Goal: Information Seeking & Learning: Learn about a topic

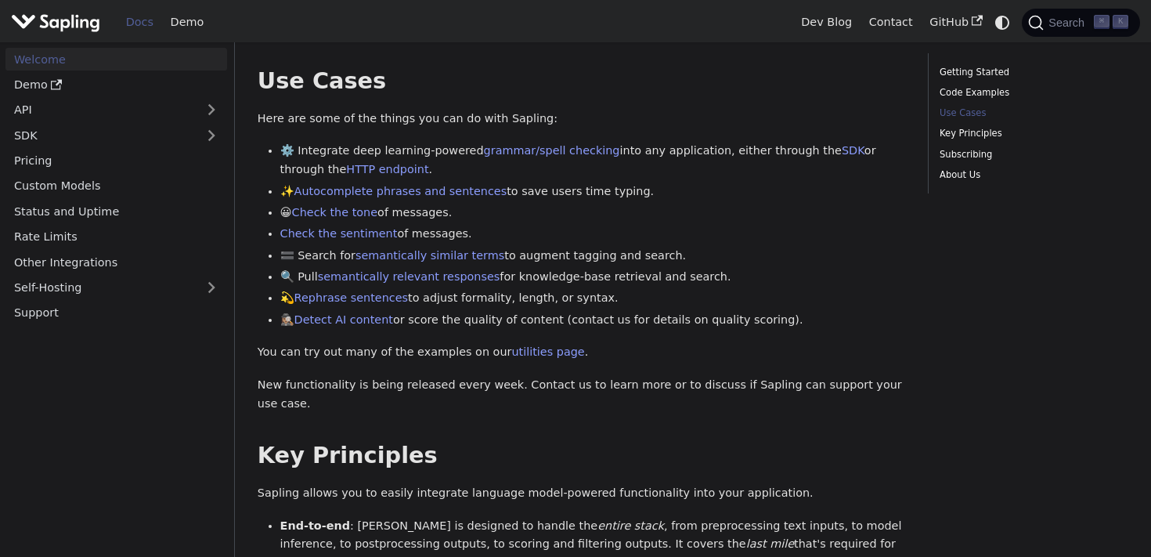
scroll to position [605, 0]
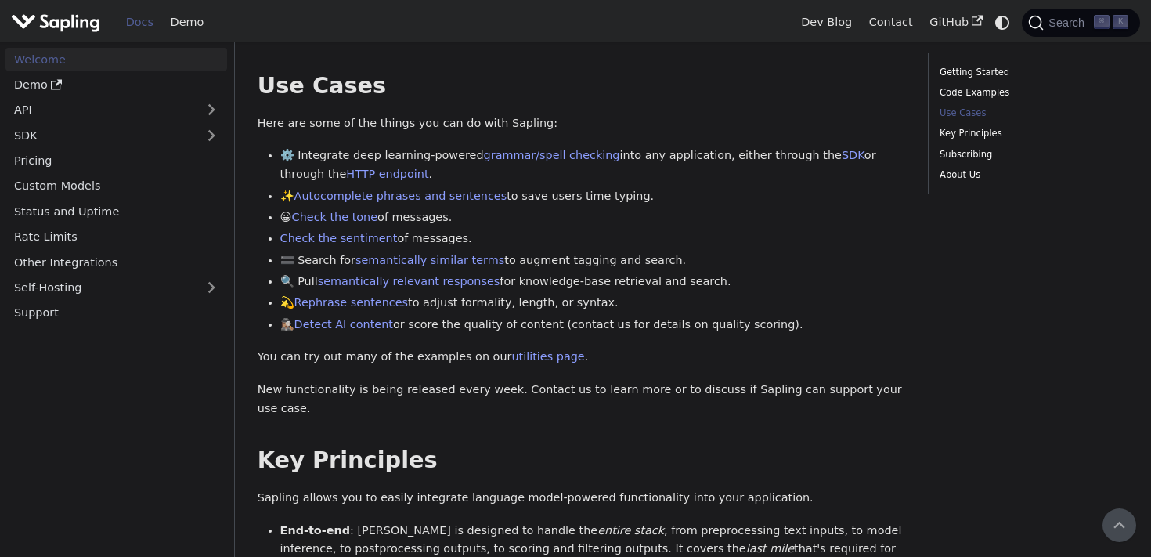
click at [61, 20] on img "Main" at bounding box center [55, 22] width 89 height 23
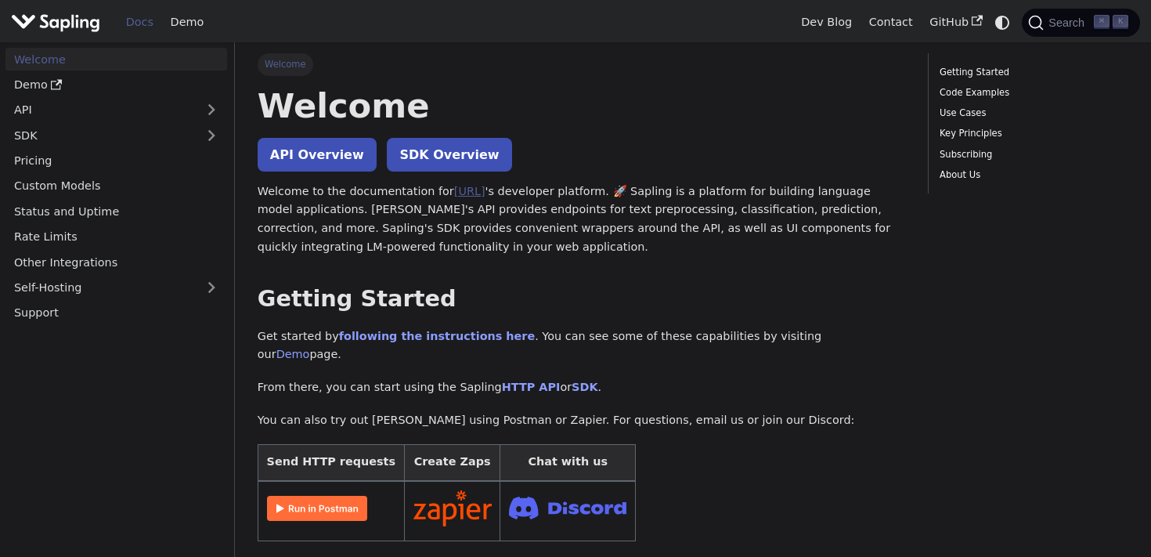
click at [460, 189] on link "Sapling.ai" at bounding box center [469, 191] width 31 height 13
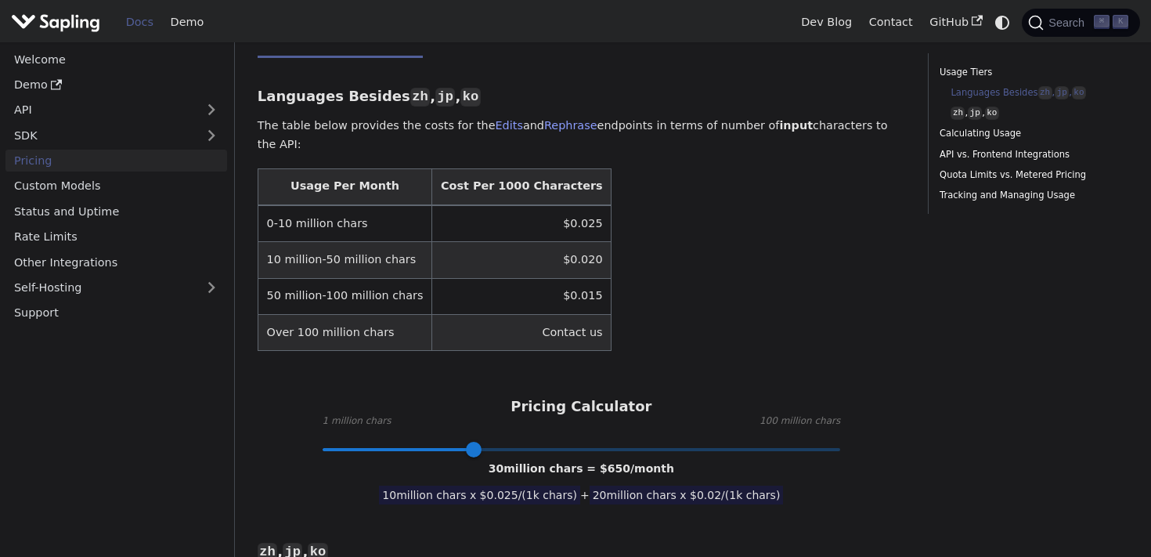
scroll to position [470, 0]
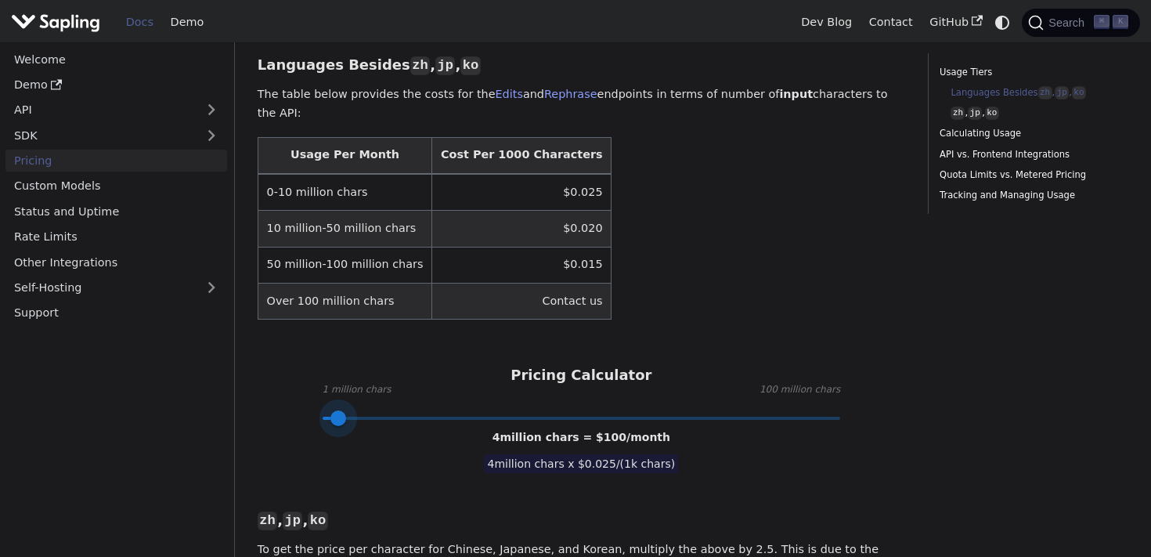
type input "1"
drag, startPoint x: 474, startPoint y: 395, endPoint x: 303, endPoint y: 402, distance: 171.6
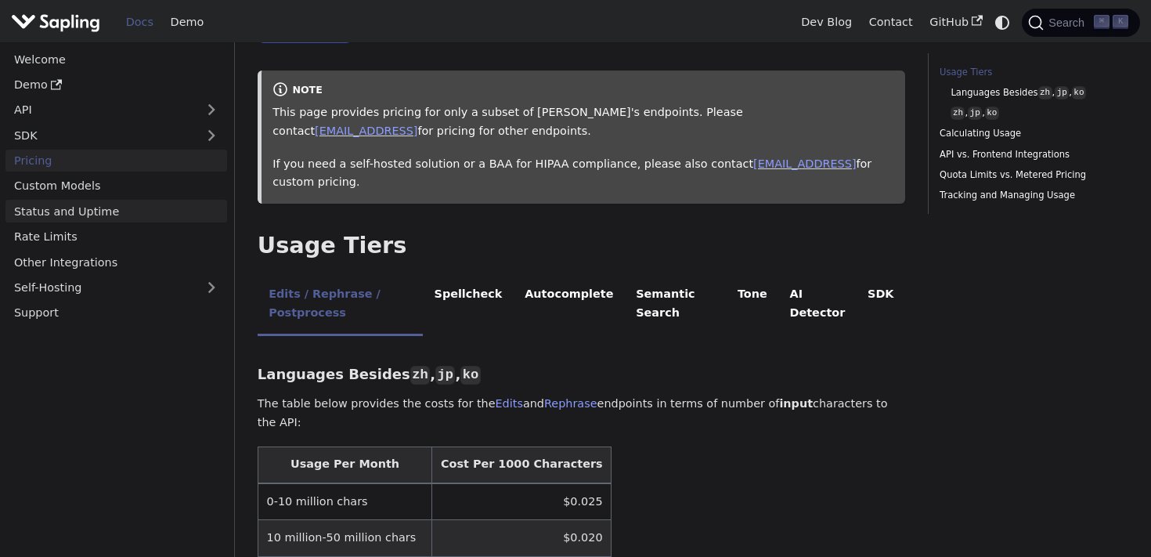
scroll to position [154, 0]
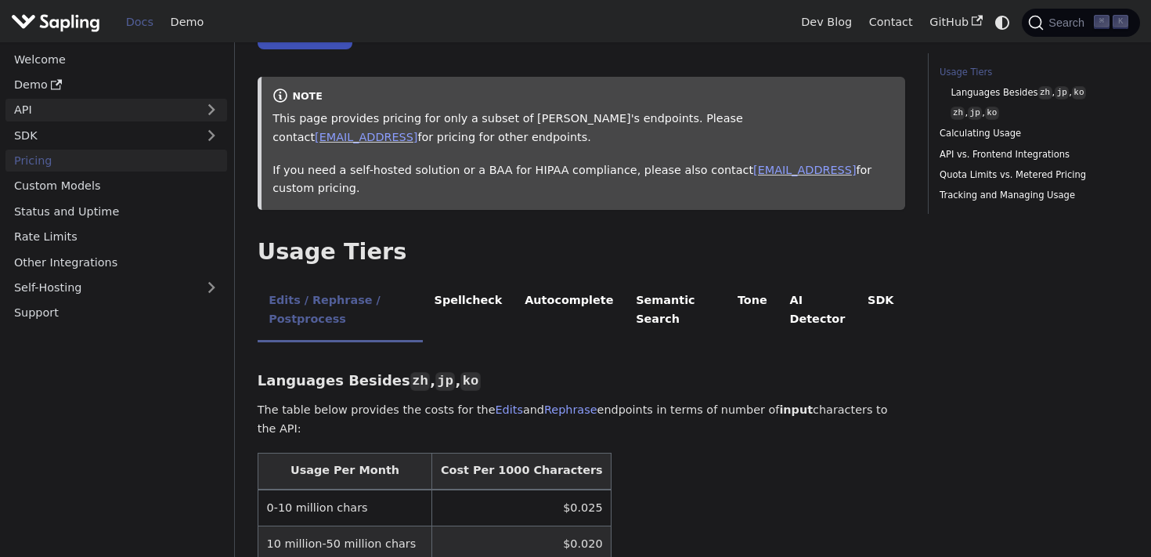
click at [120, 114] on link "API" at bounding box center [100, 110] width 190 height 23
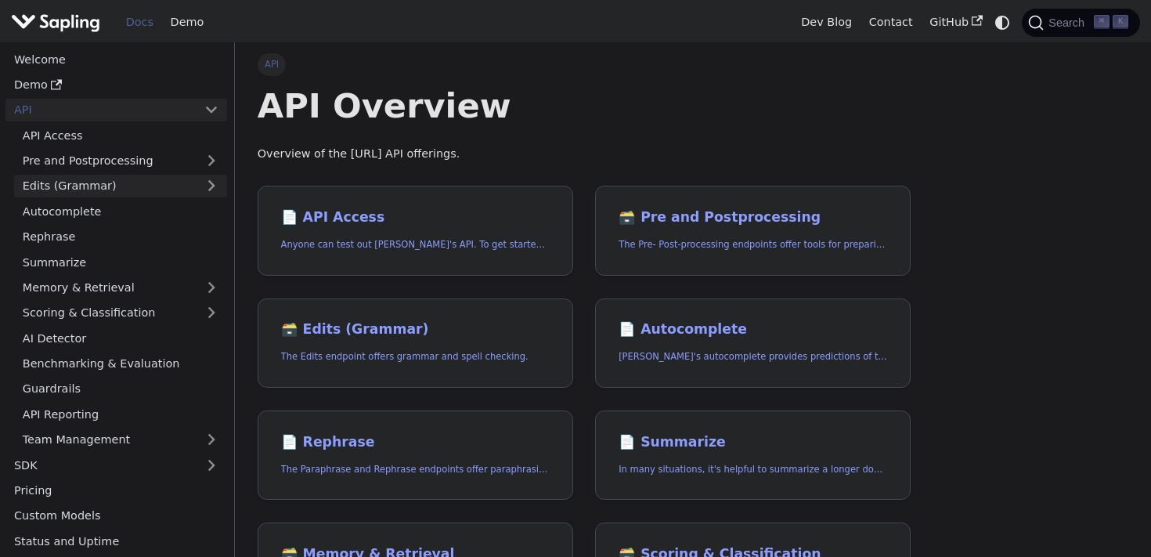
click at [153, 179] on link "Edits (Grammar)" at bounding box center [120, 186] width 213 height 23
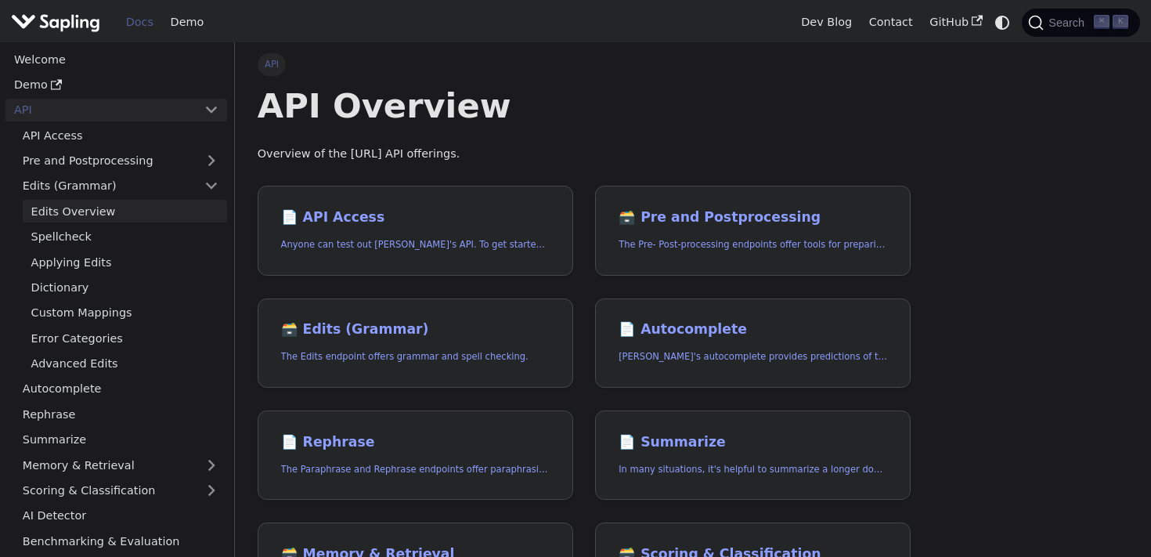
click at [146, 213] on link "Edits Overview" at bounding box center [125, 211] width 204 height 23
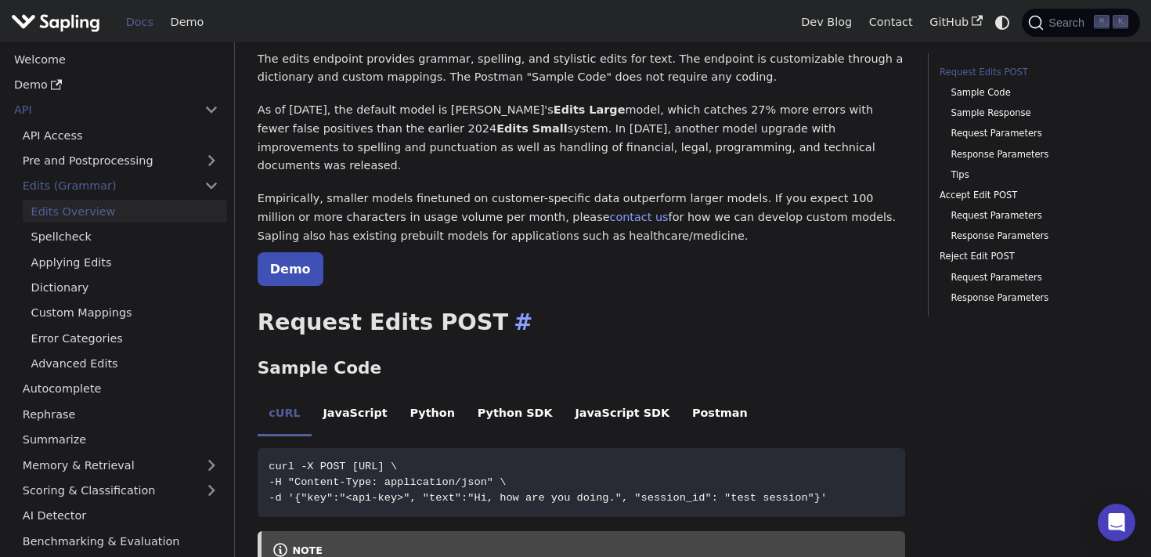
scroll to position [230, 0]
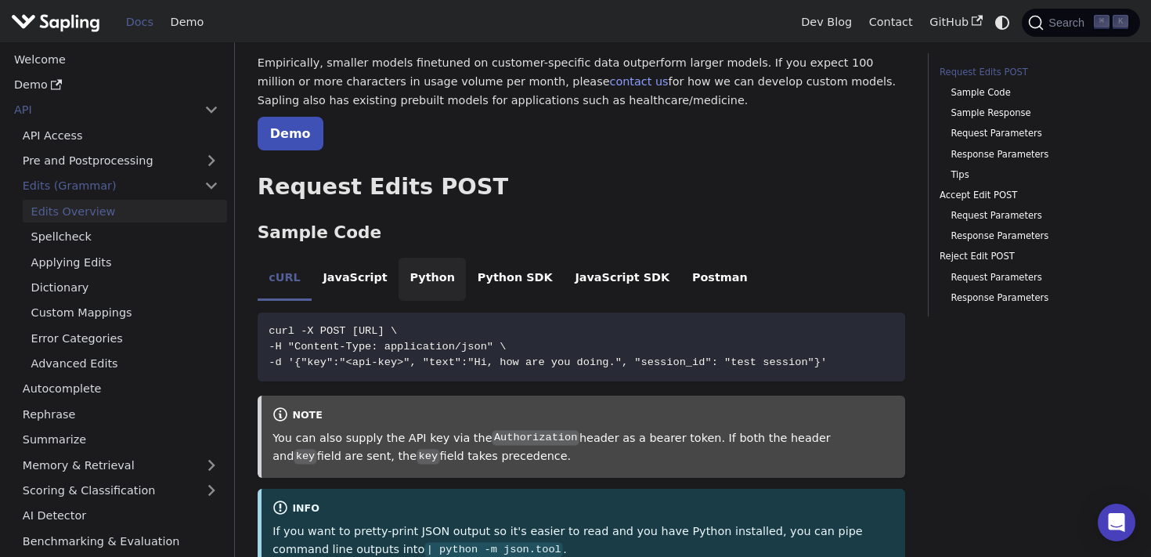
click at [420, 258] on li "Python" at bounding box center [432, 280] width 67 height 44
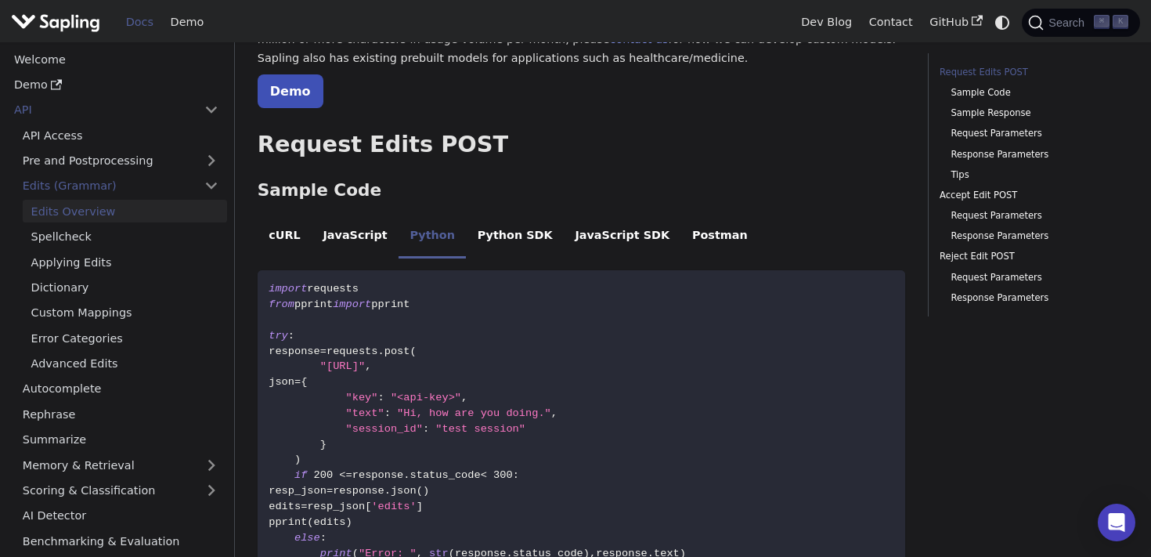
scroll to position [275, 0]
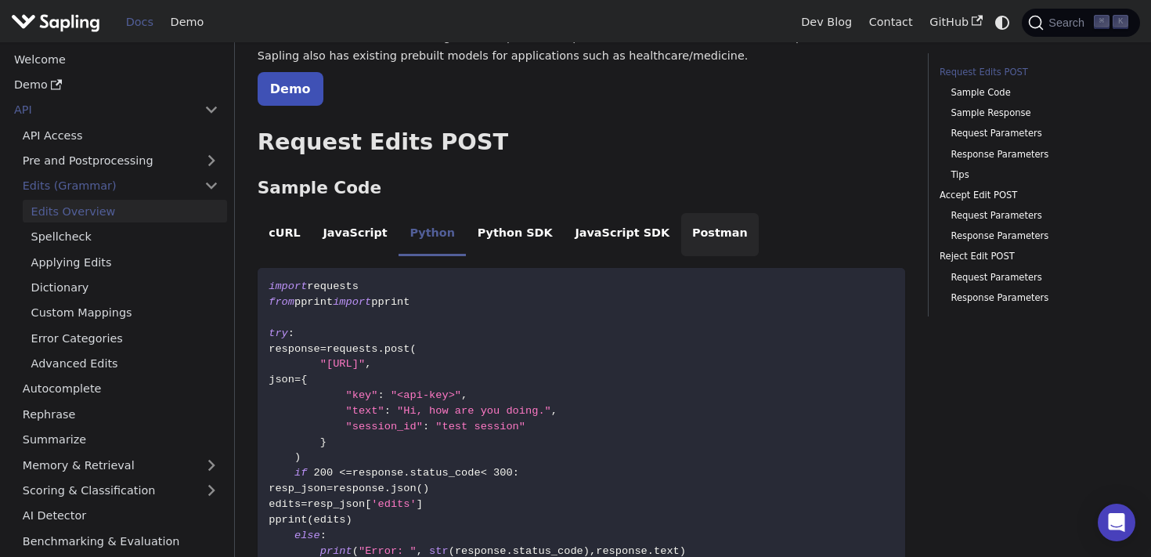
click at [718, 213] on li "Postman" at bounding box center [720, 235] width 78 height 44
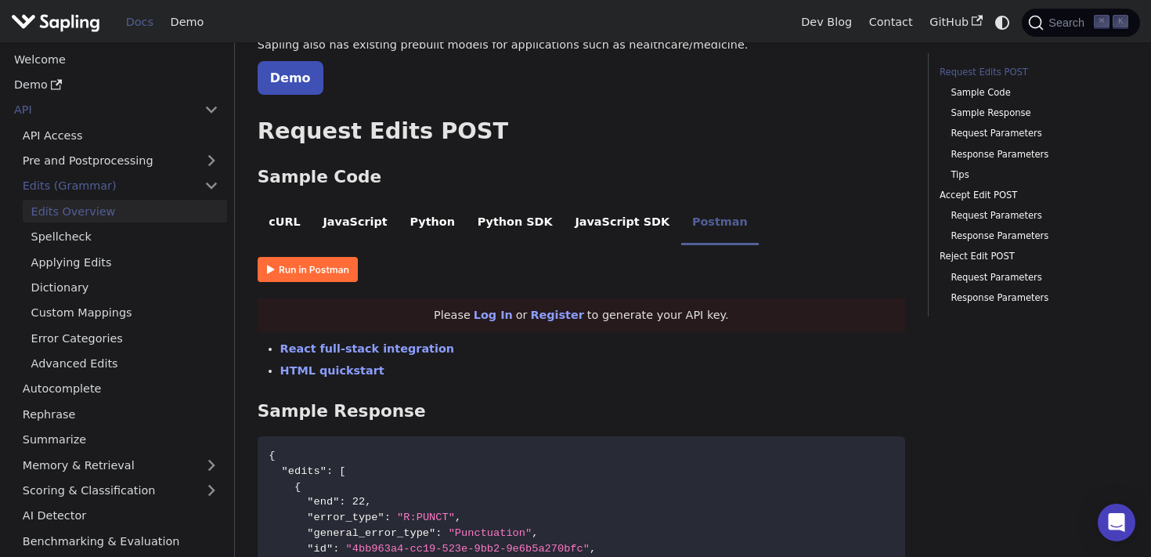
scroll to position [405, 0]
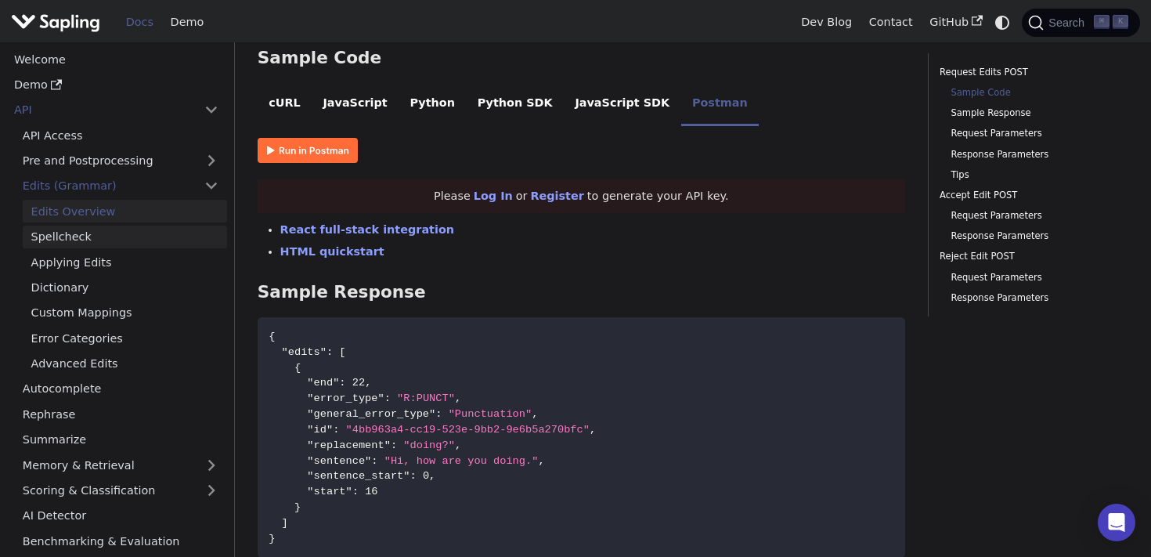
click at [161, 240] on link "Spellcheck" at bounding box center [125, 236] width 204 height 23
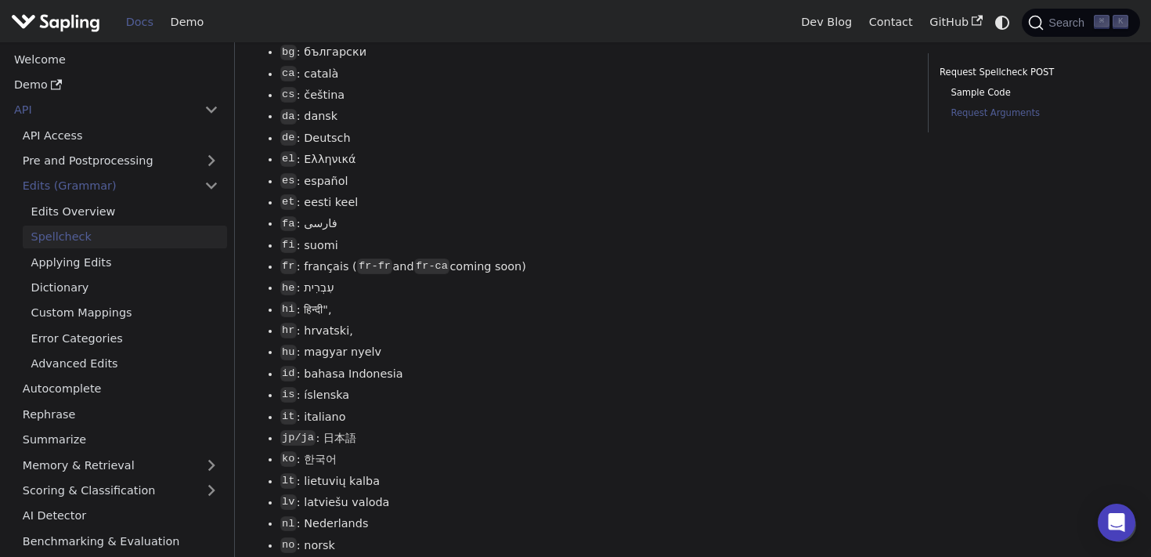
scroll to position [1721, 0]
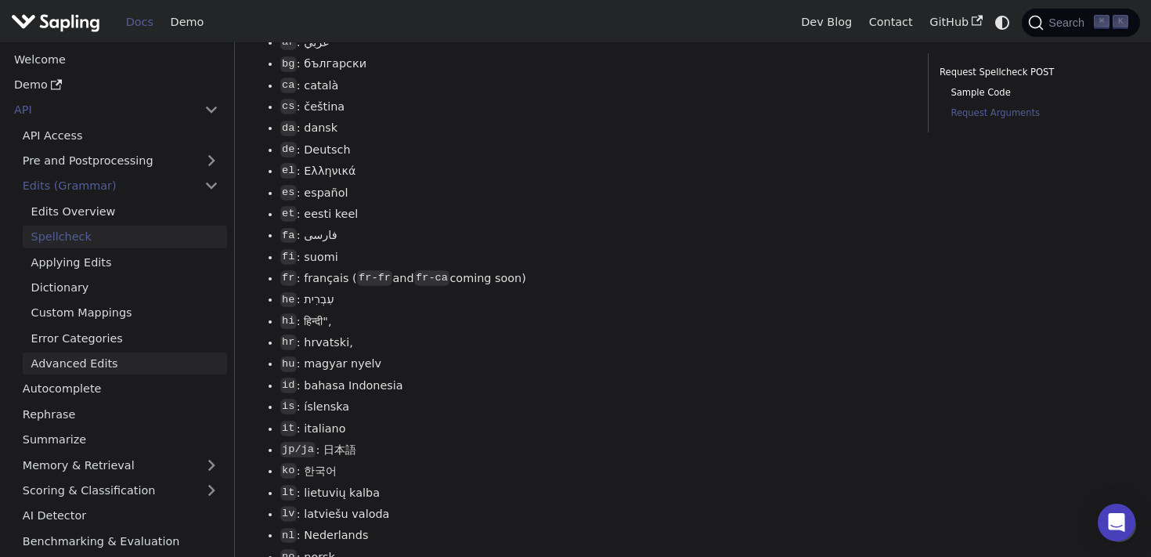
click at [132, 363] on link "Advanced Edits" at bounding box center [125, 363] width 204 height 23
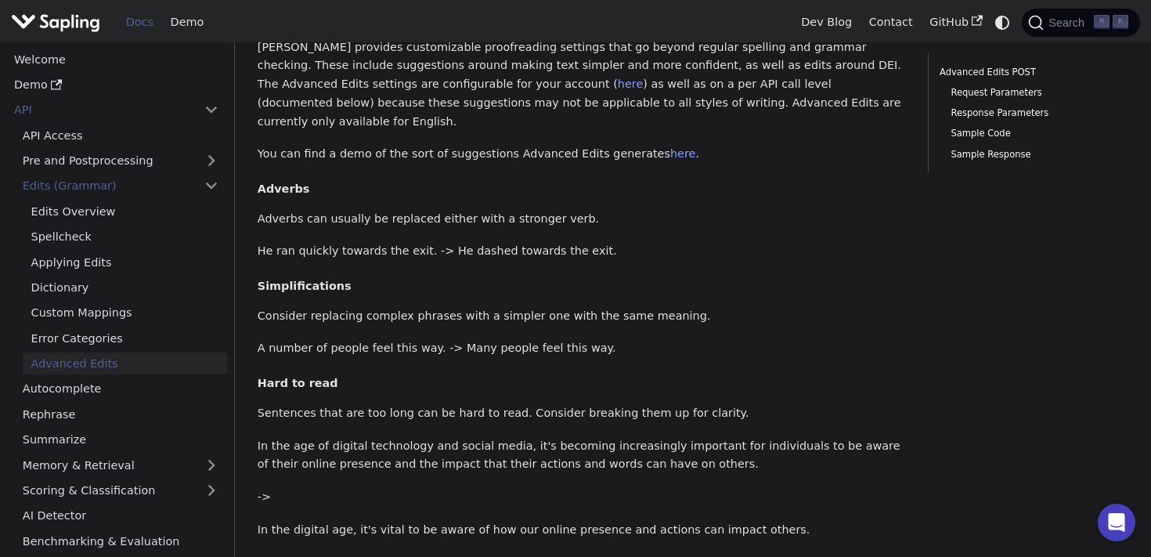
scroll to position [107, 0]
click at [80, 334] on link "Error Categories" at bounding box center [125, 337] width 204 height 23
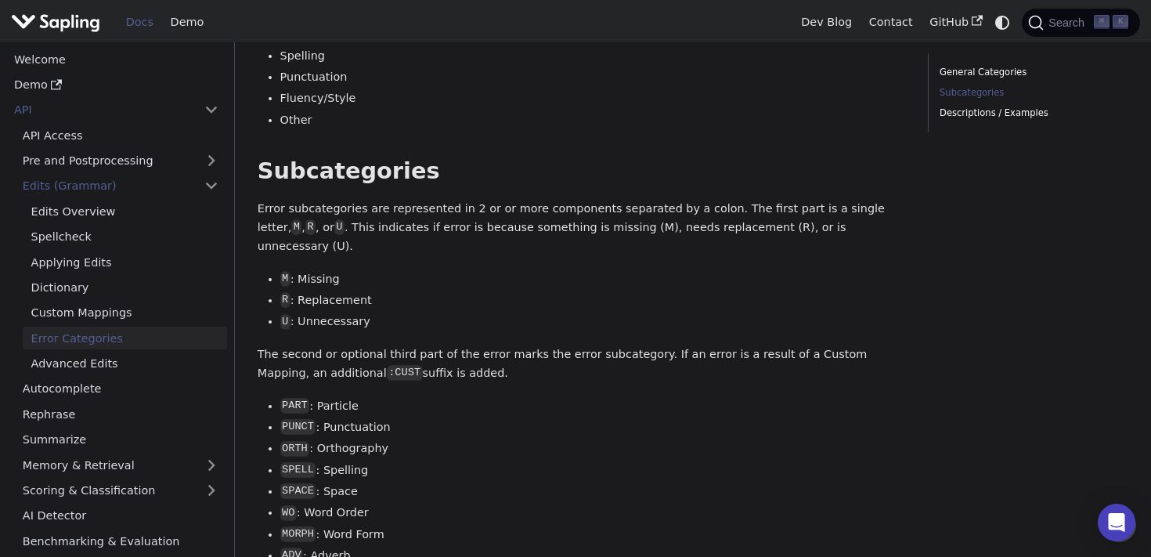
scroll to position [359, 0]
click at [69, 290] on link "Dictionary" at bounding box center [125, 287] width 204 height 23
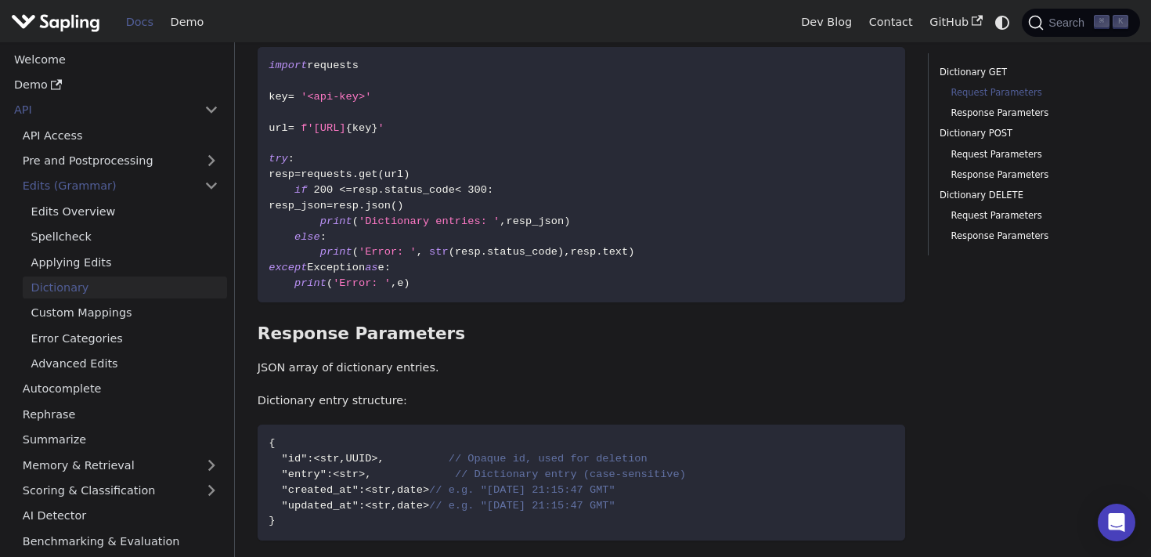
scroll to position [401, 0]
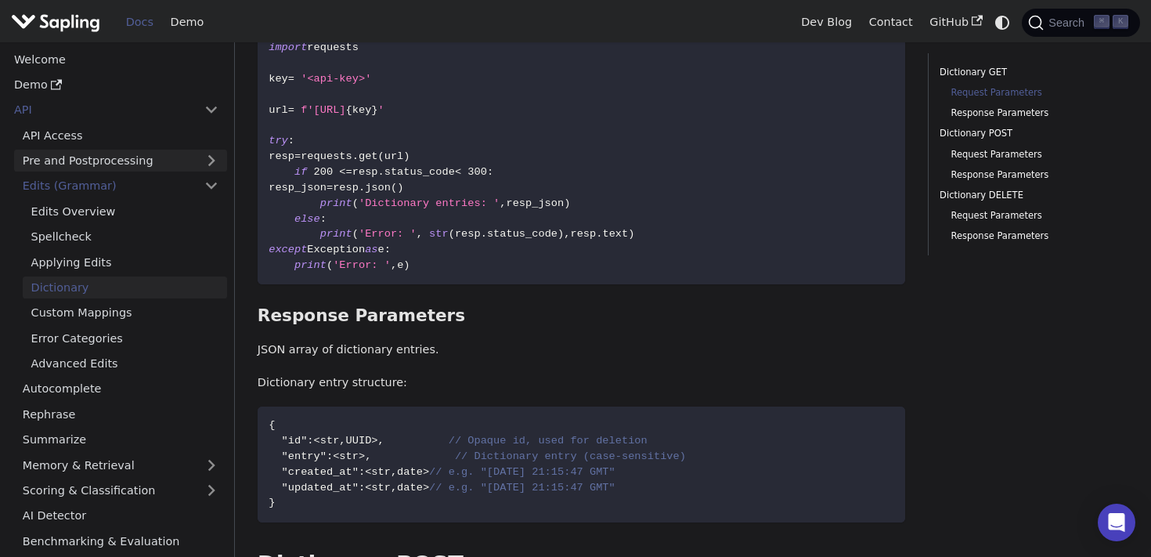
click at [92, 164] on link "Pre and Postprocessing" at bounding box center [120, 161] width 213 height 23
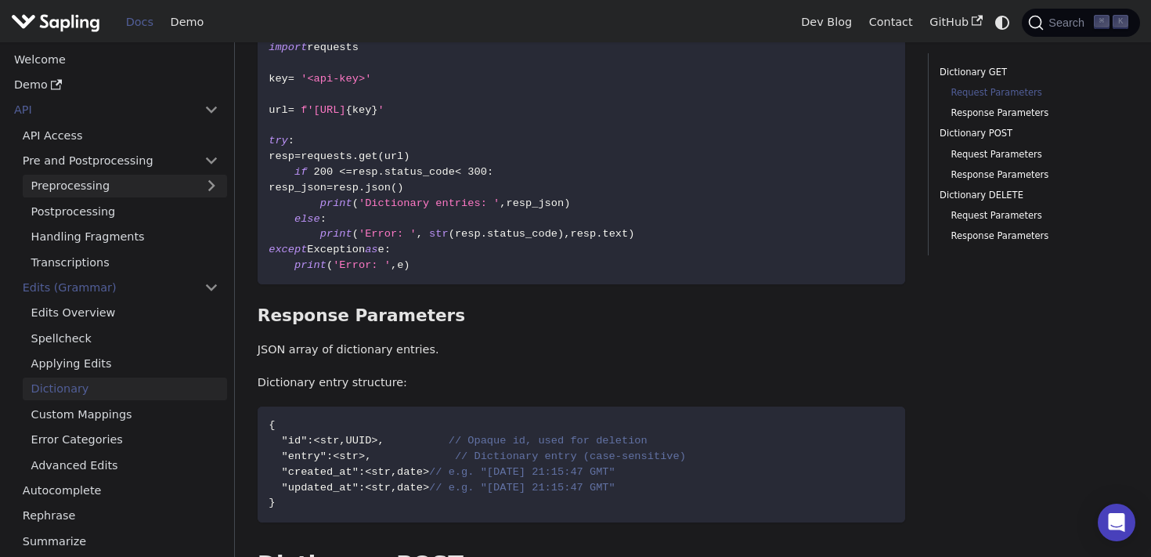
click at [99, 184] on link "Preprocessing" at bounding box center [125, 186] width 204 height 23
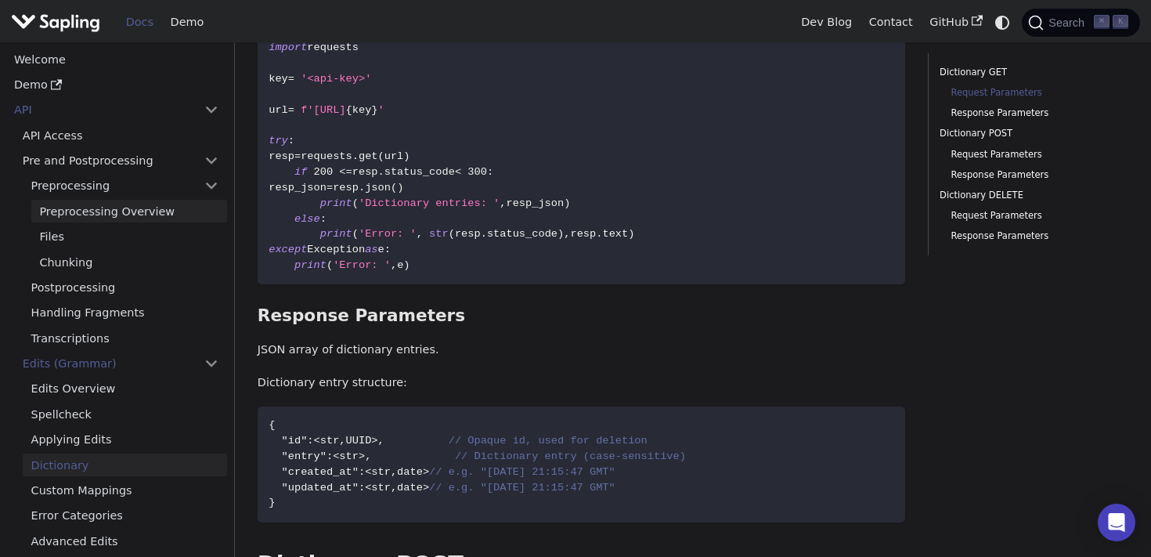
click at [106, 201] on link "Preprocessing Overview" at bounding box center [129, 211] width 196 height 23
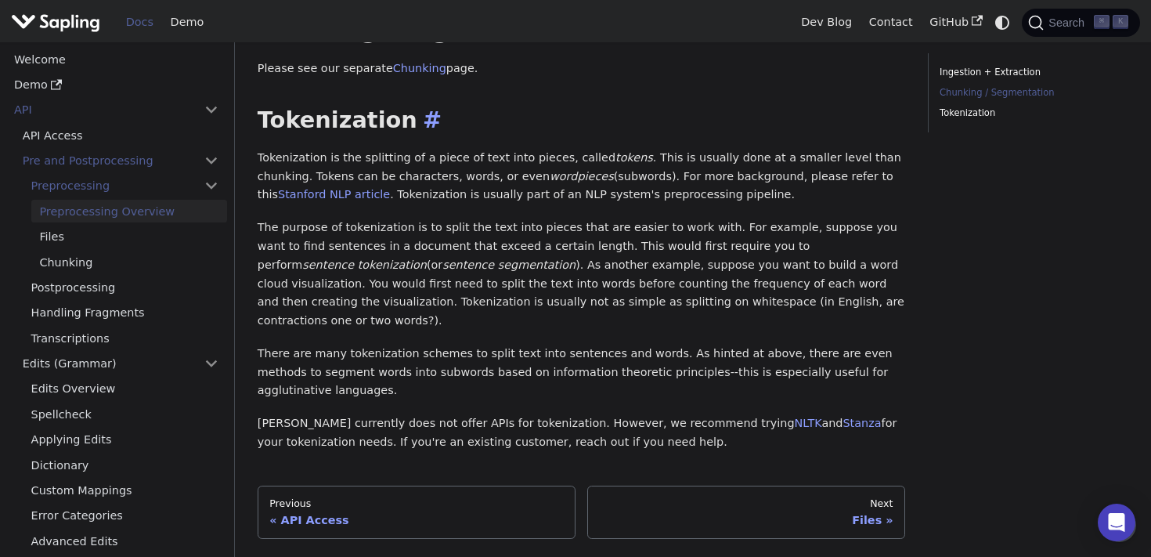
scroll to position [305, 0]
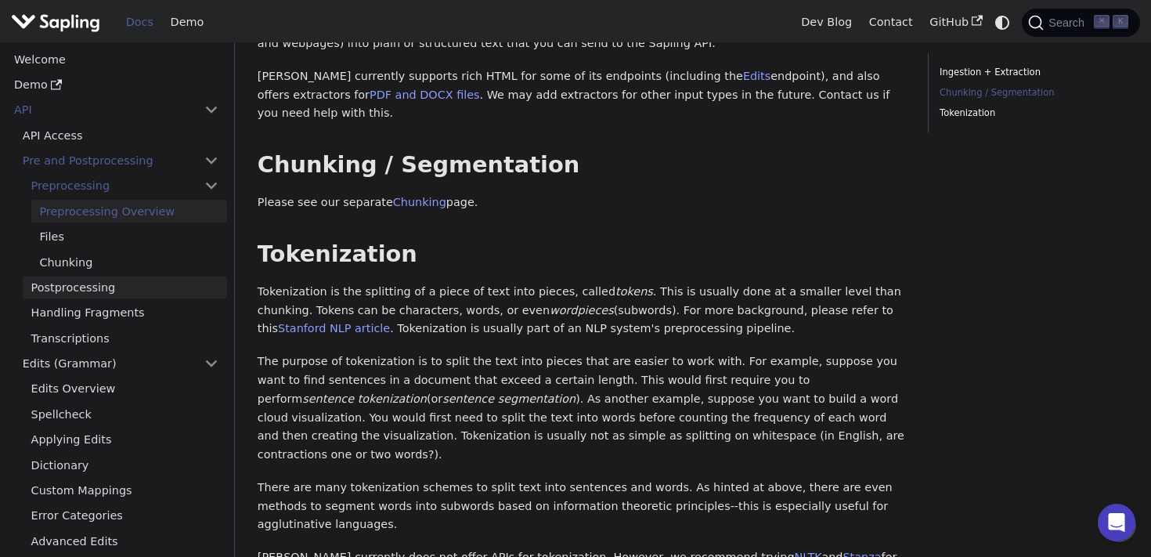
click at [80, 285] on link "Postprocessing" at bounding box center [125, 287] width 204 height 23
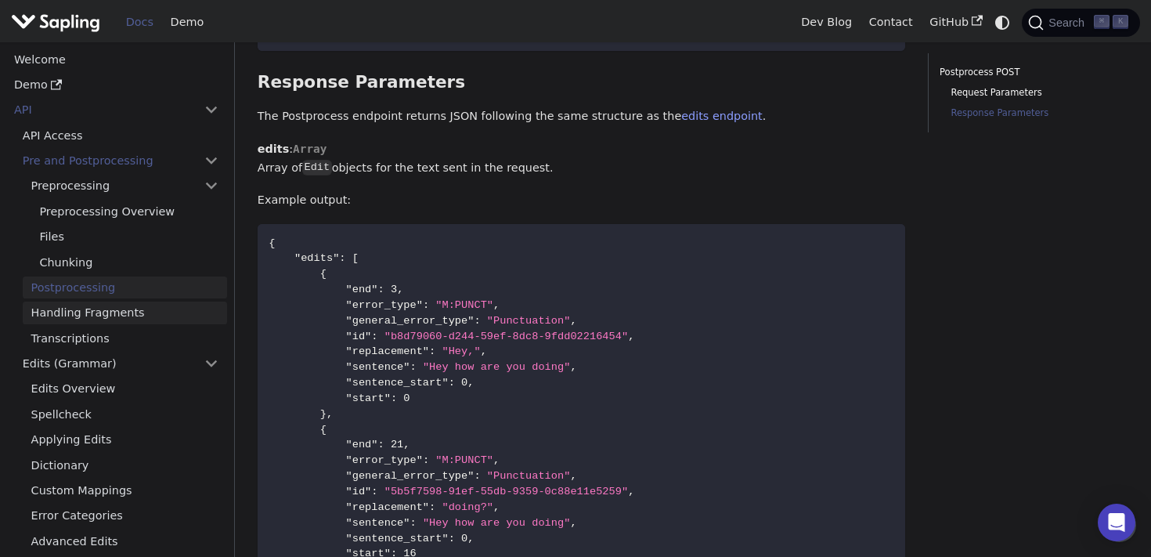
scroll to position [56, 0]
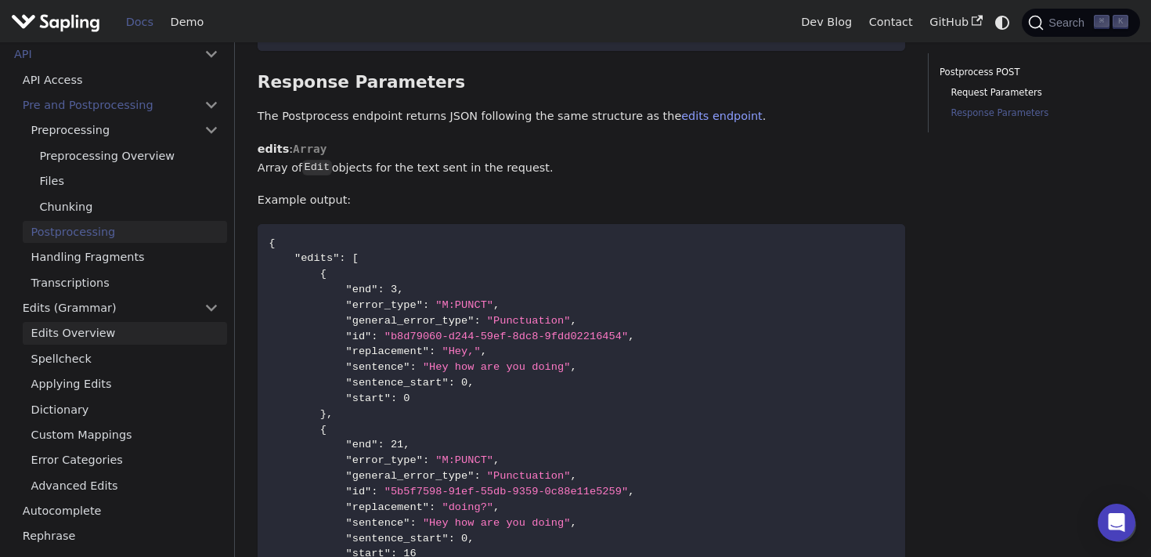
click at [111, 332] on link "Edits Overview" at bounding box center [125, 333] width 204 height 23
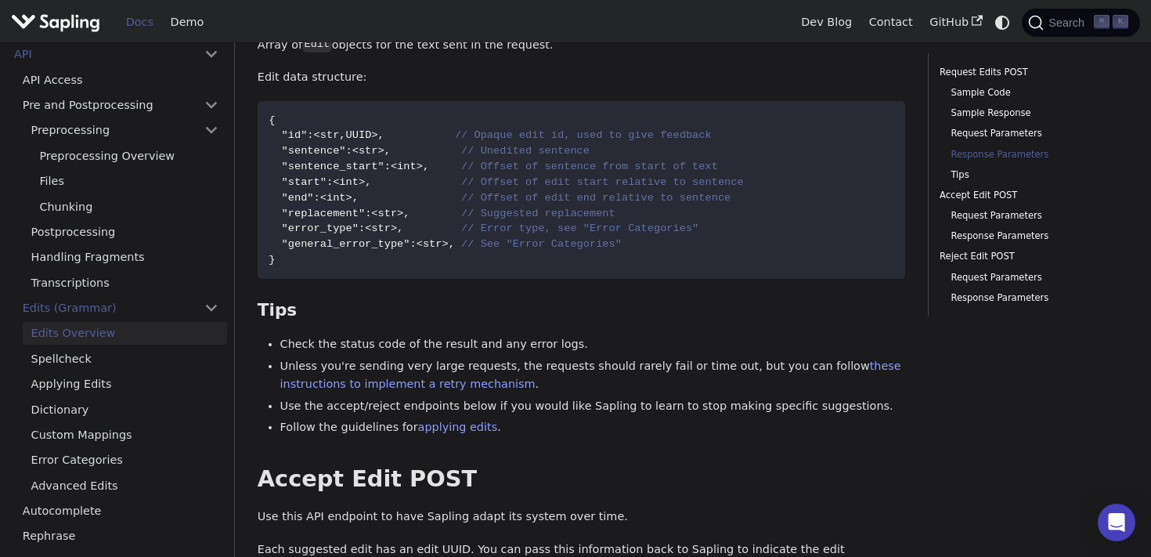
scroll to position [2536, 0]
click at [544, 241] on code "{ "id" : <str , UUID> , // Opaque edit id, used to give feedback "sentence" : <…" at bounding box center [582, 189] width 648 height 178
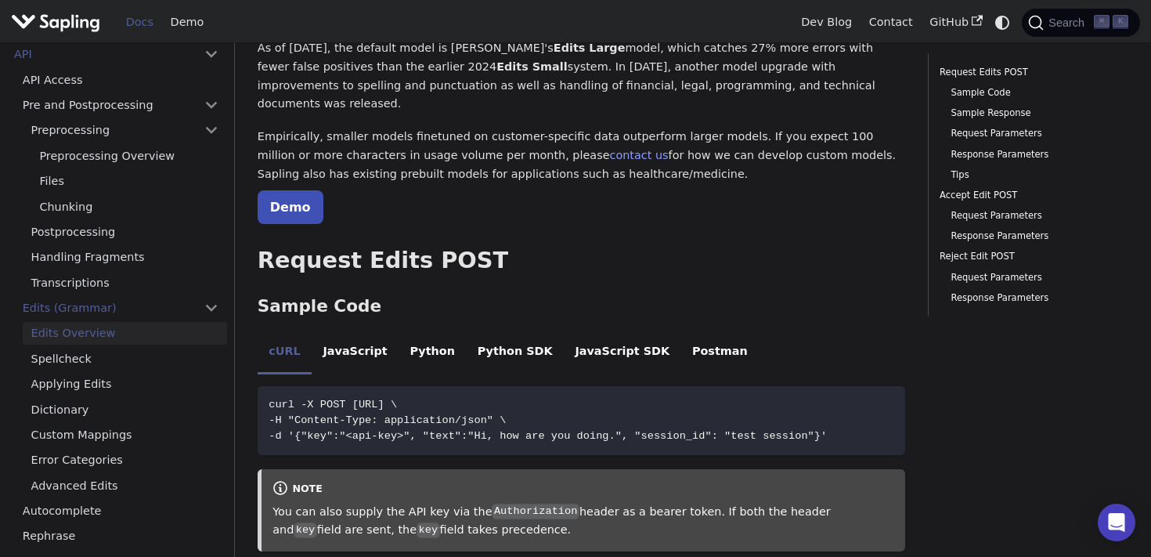
scroll to position [0, 0]
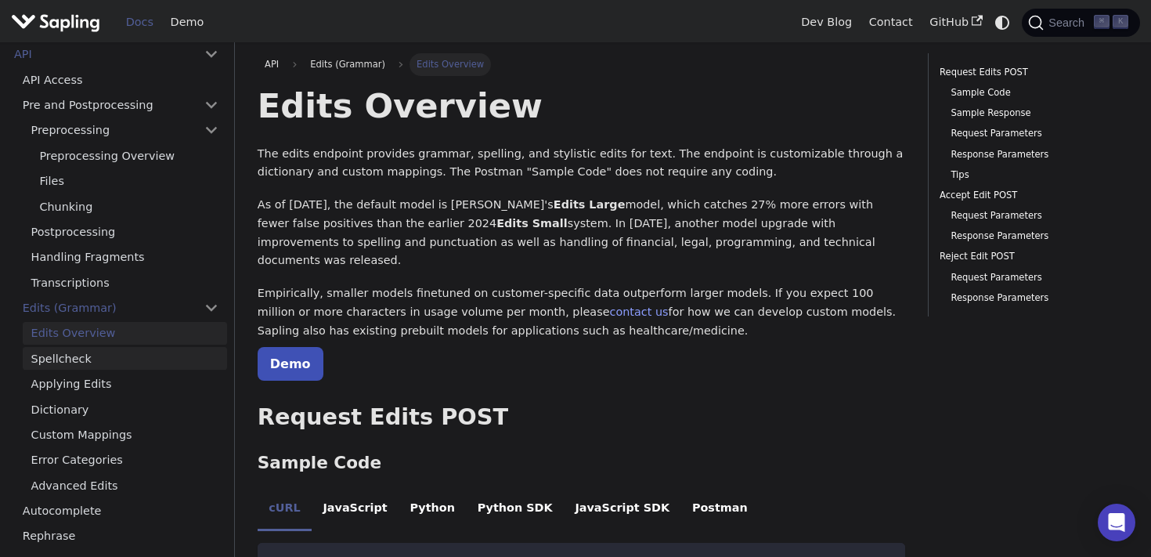
click at [120, 363] on link "Spellcheck" at bounding box center [125, 358] width 204 height 23
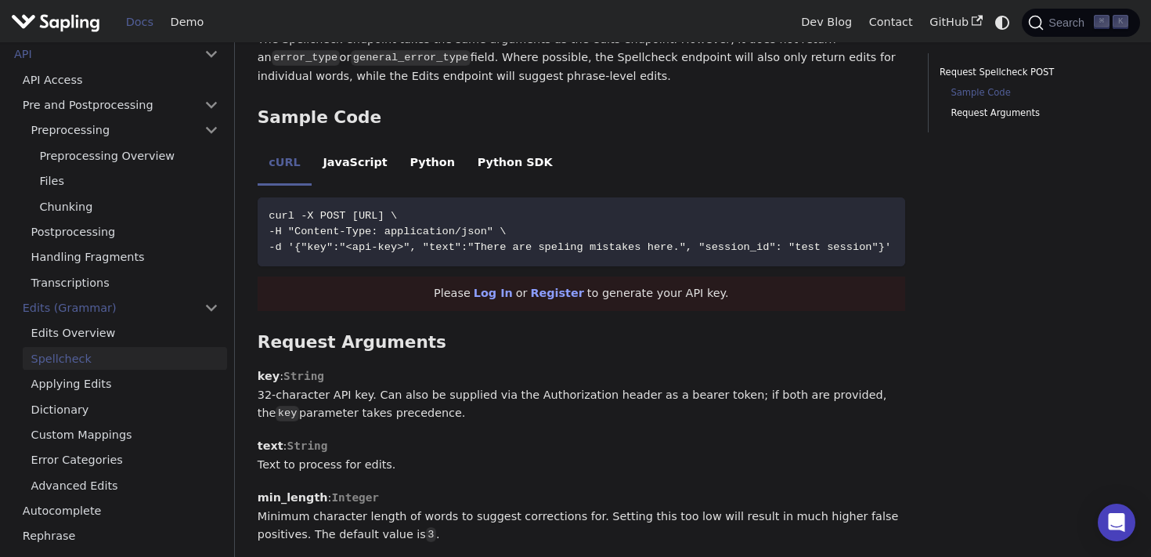
scroll to position [785, 0]
click at [121, 411] on link "Dictionary" at bounding box center [125, 409] width 204 height 23
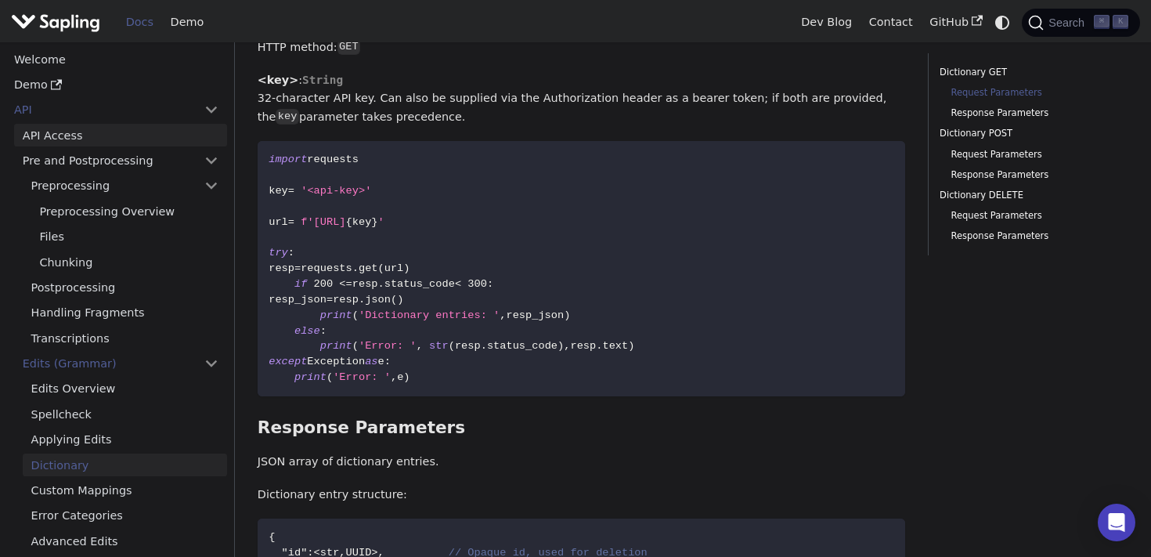
click at [54, 142] on link "API Access" at bounding box center [120, 135] width 213 height 23
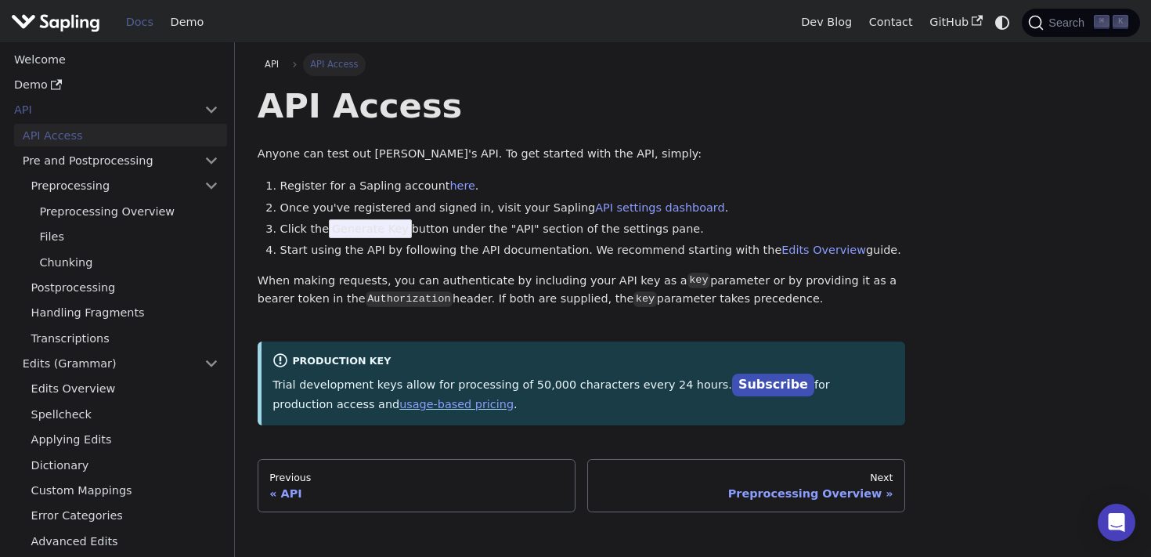
scroll to position [10, 0]
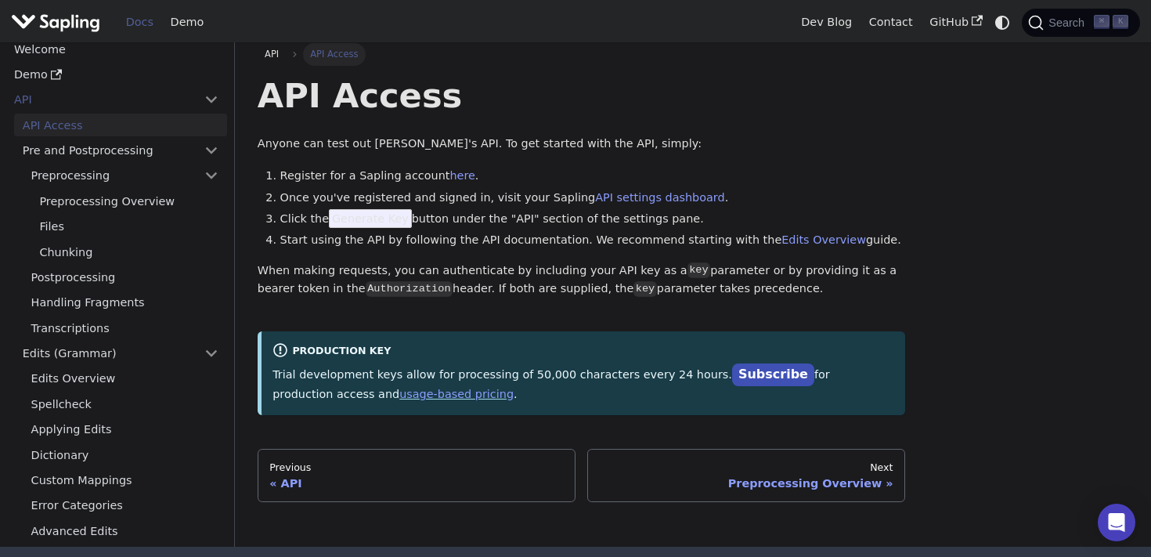
click at [371, 218] on span "Generate Key" at bounding box center [370, 218] width 83 height 19
click at [455, 232] on li "Start using the API by following the API documentation. We recommend starting w…" at bounding box center [592, 240] width 625 height 19
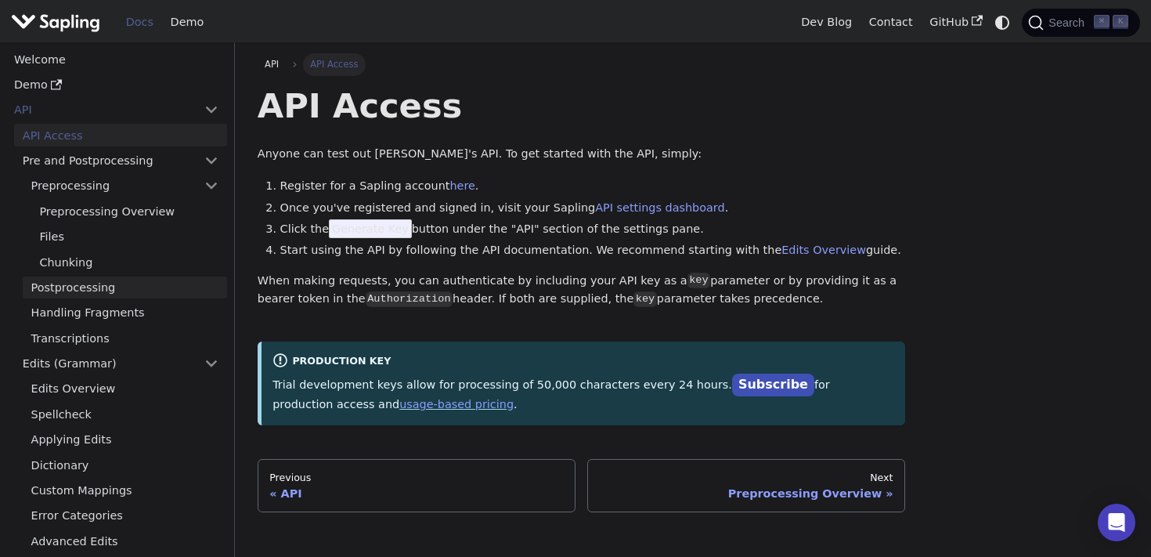
scroll to position [0, 0]
click at [99, 276] on link "Postprocessing" at bounding box center [125, 287] width 204 height 23
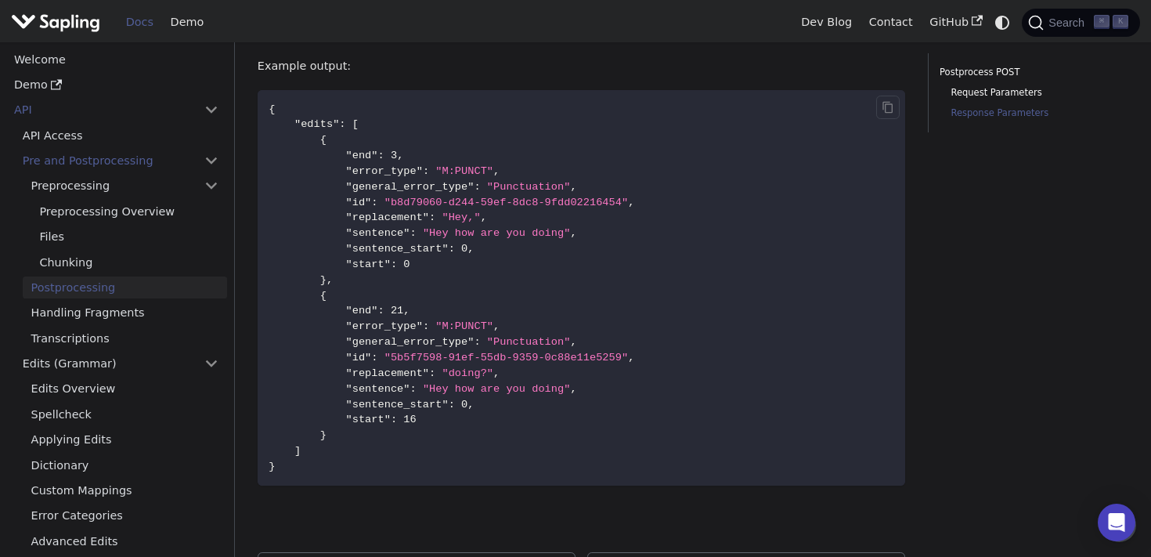
scroll to position [1321, 0]
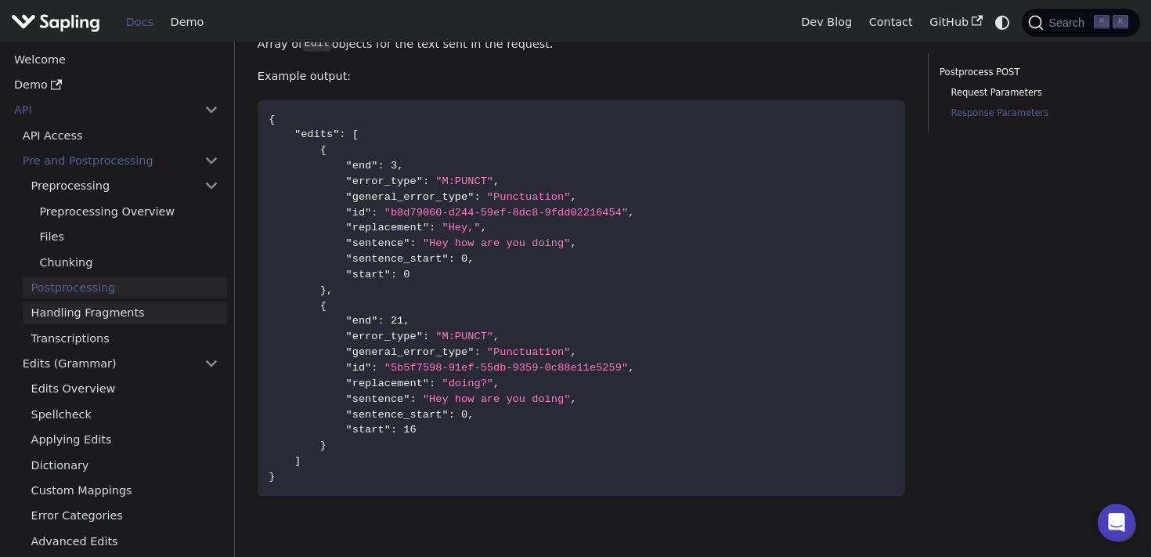
click at [96, 315] on link "Handling Fragments" at bounding box center [125, 312] width 204 height 23
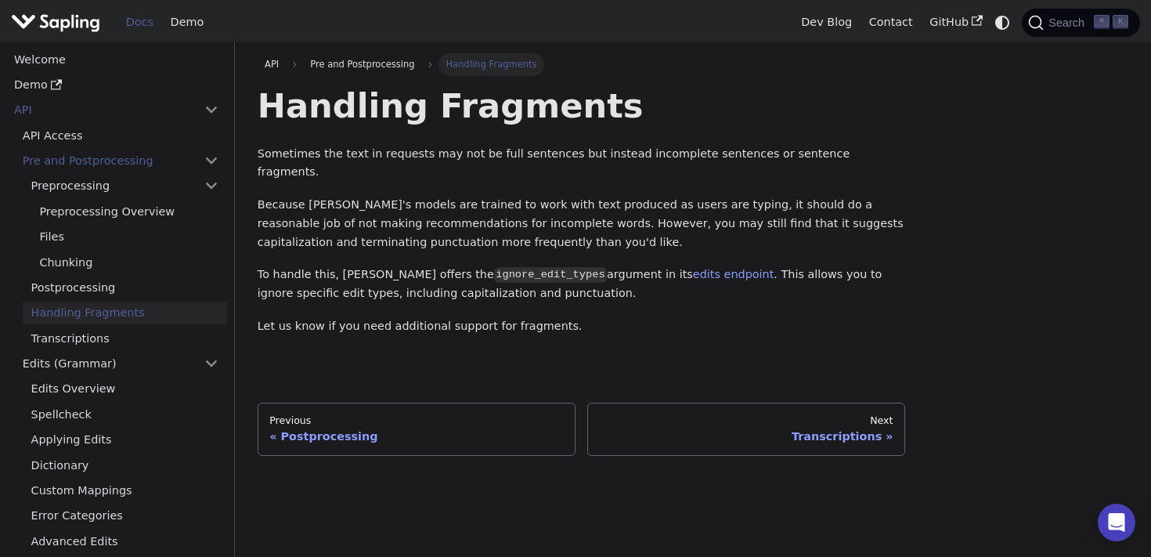
scroll to position [168, 0]
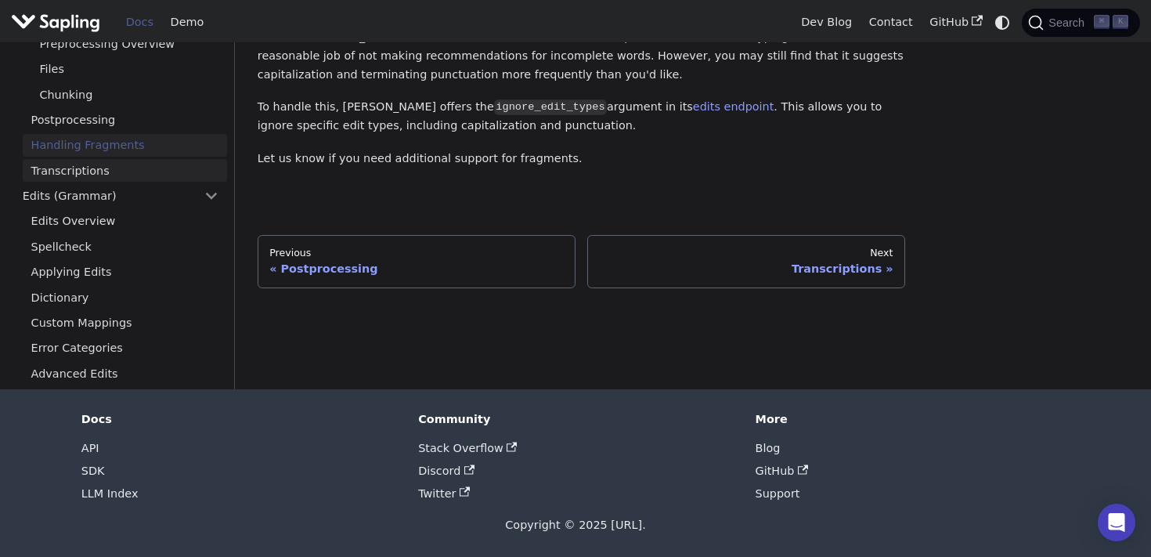
click at [74, 169] on link "Transcriptions" at bounding box center [125, 170] width 204 height 23
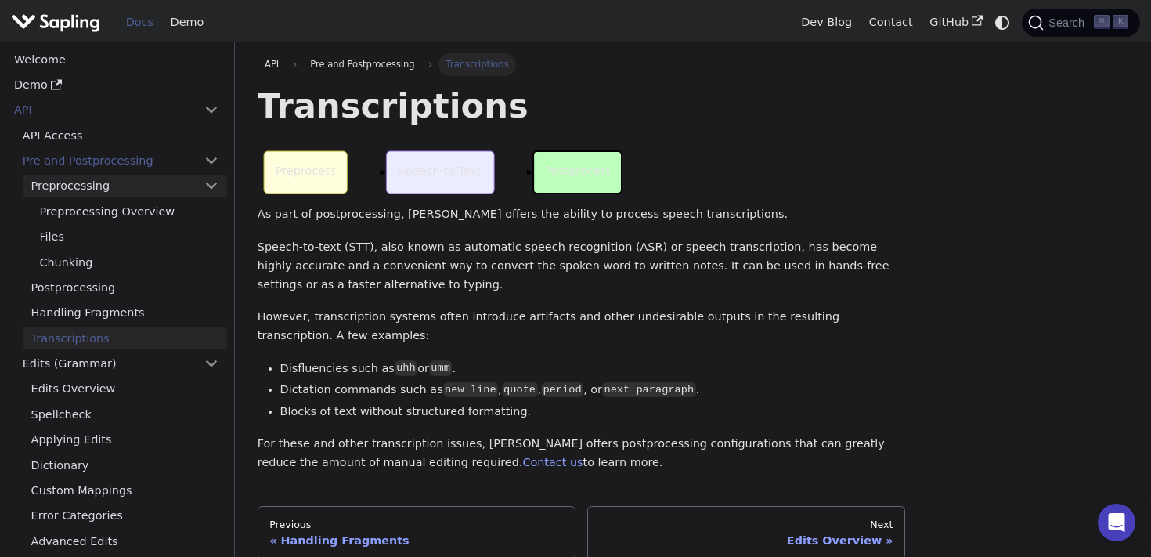
click at [99, 185] on link "Preprocessing" at bounding box center [125, 186] width 204 height 23
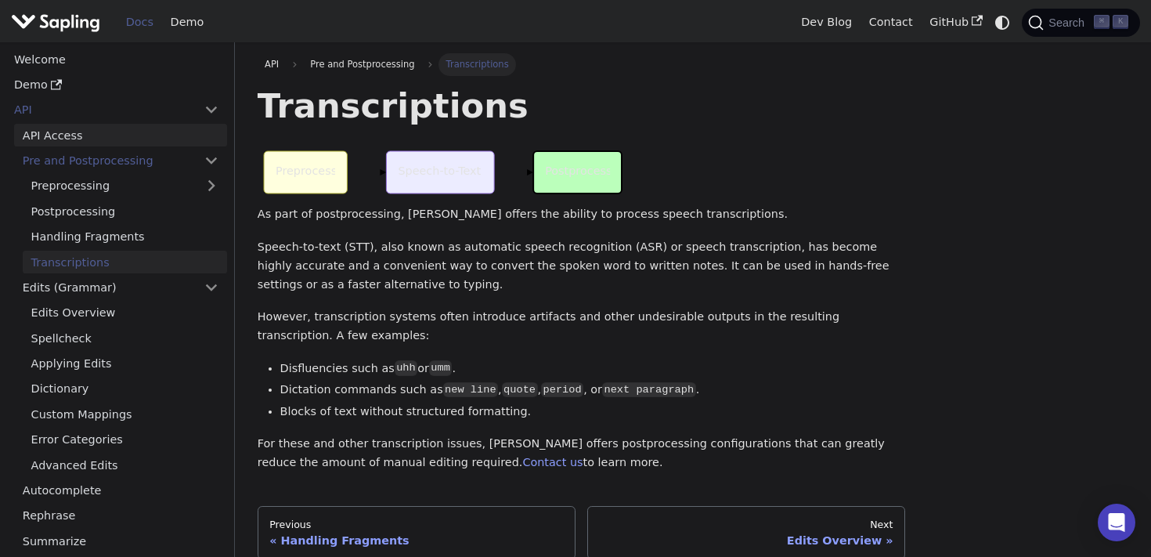
click at [85, 131] on link "API Access" at bounding box center [120, 135] width 213 height 23
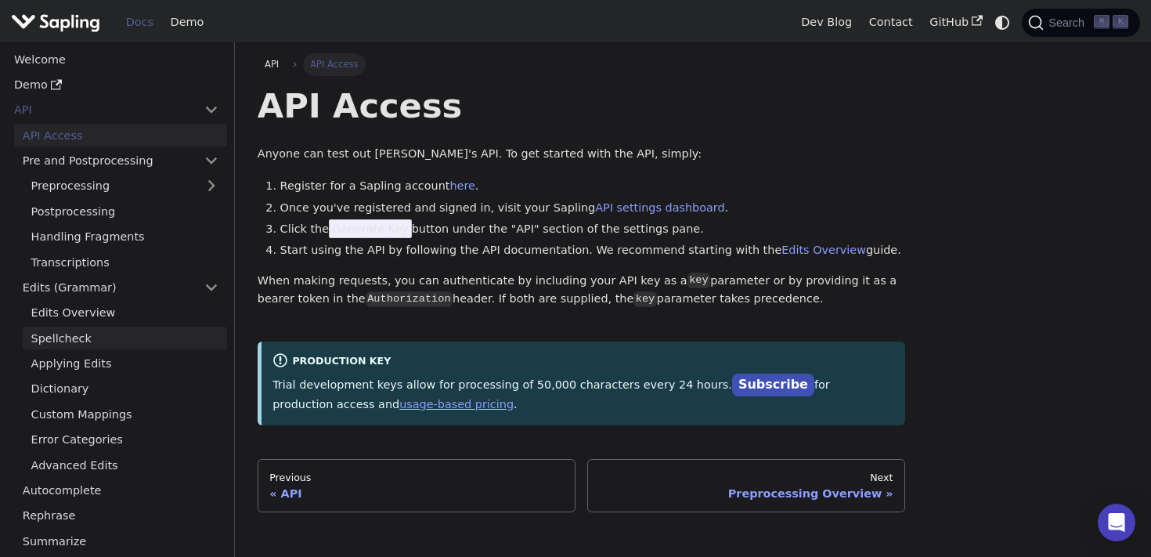
click at [111, 339] on link "Spellcheck" at bounding box center [125, 337] width 204 height 23
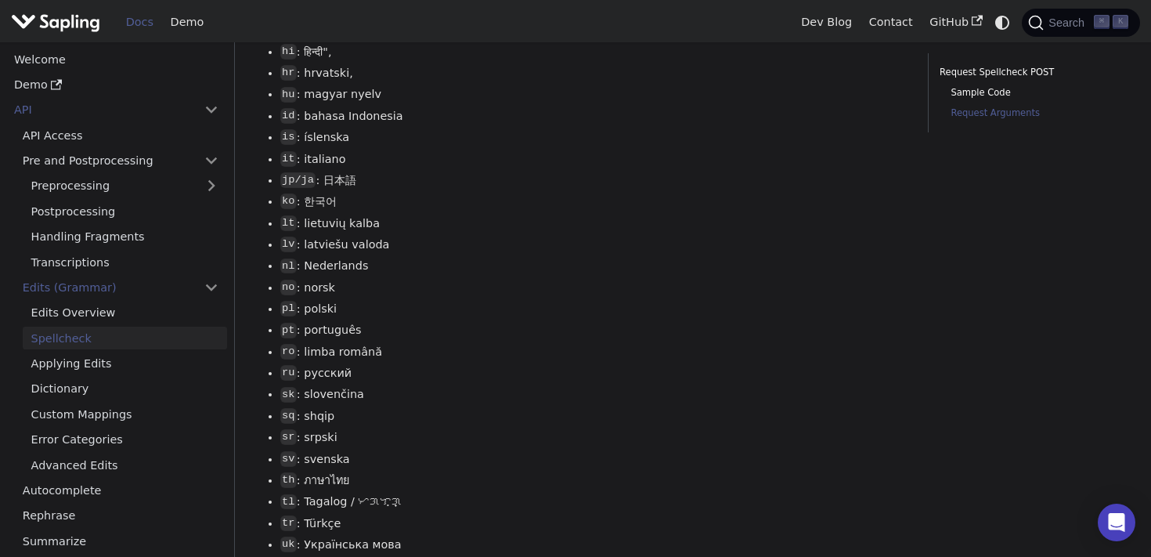
scroll to position [1995, 0]
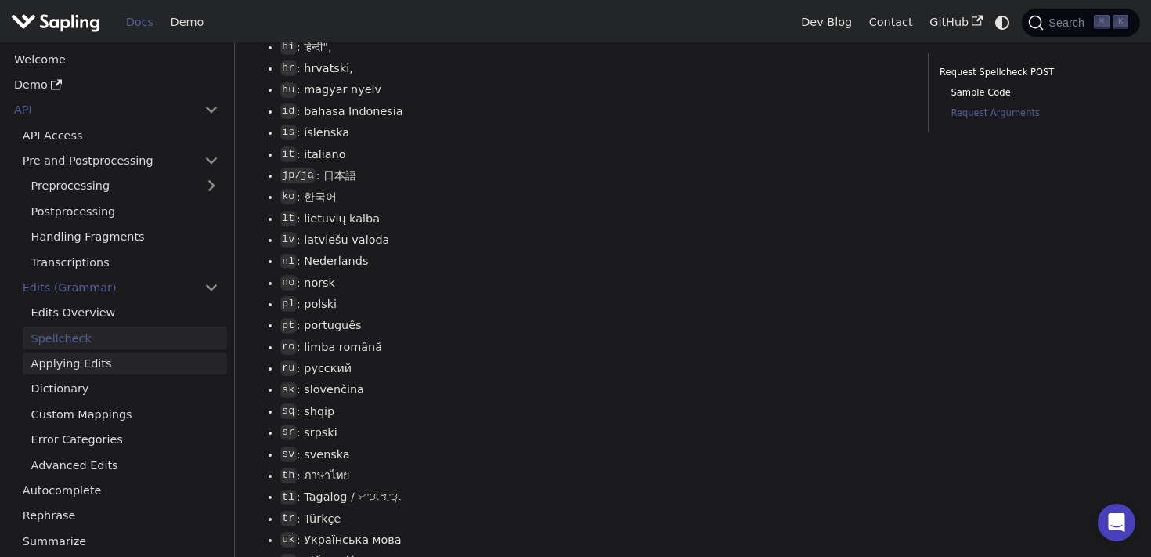
click at [102, 355] on link "Applying Edits" at bounding box center [125, 363] width 204 height 23
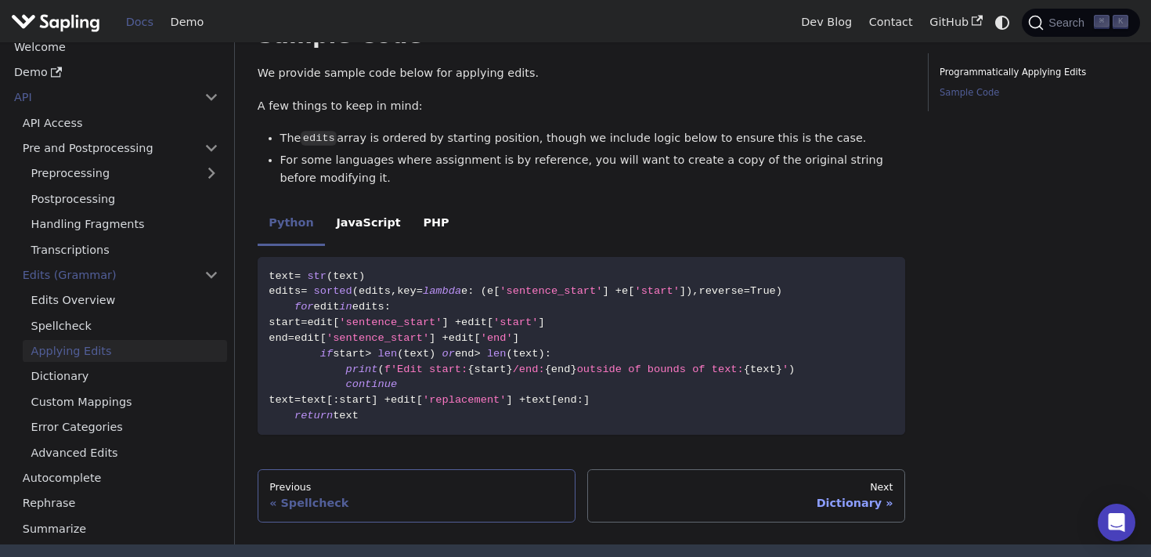
scroll to position [1065, 0]
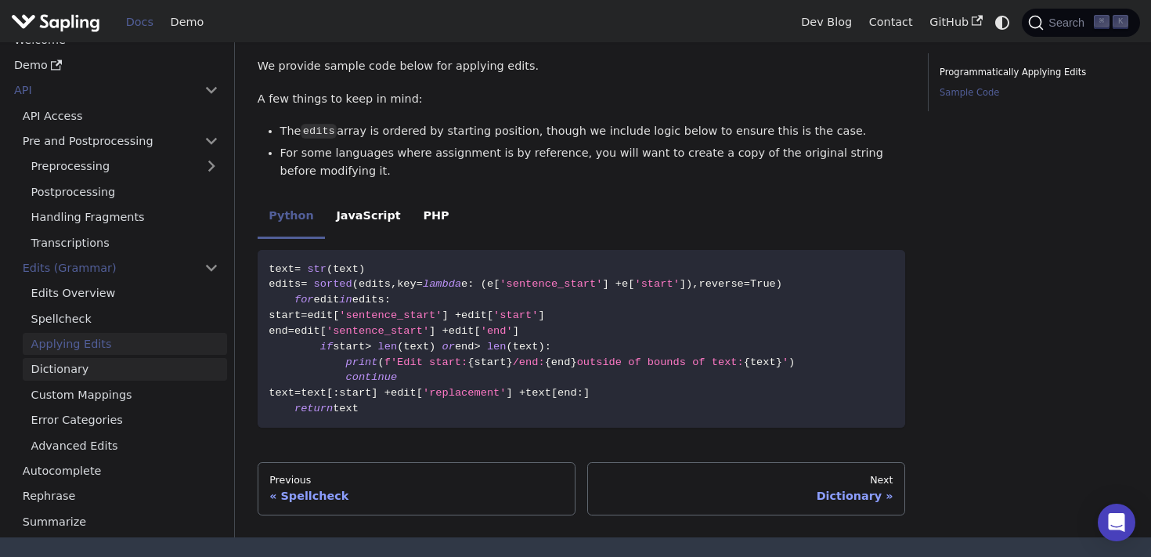
click at [43, 359] on link "Dictionary" at bounding box center [125, 370] width 204 height 23
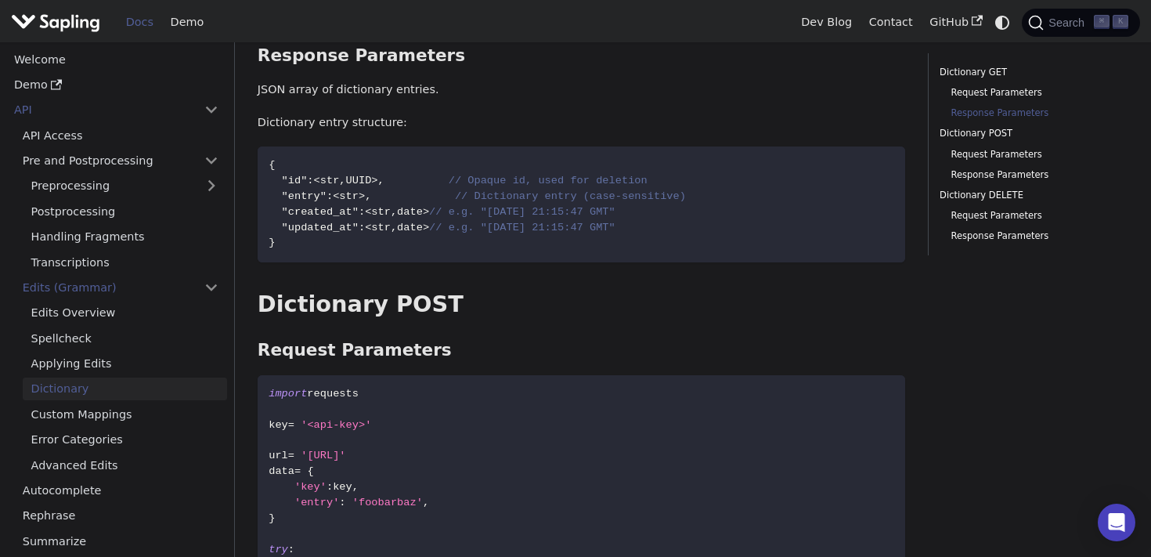
scroll to position [663, 0]
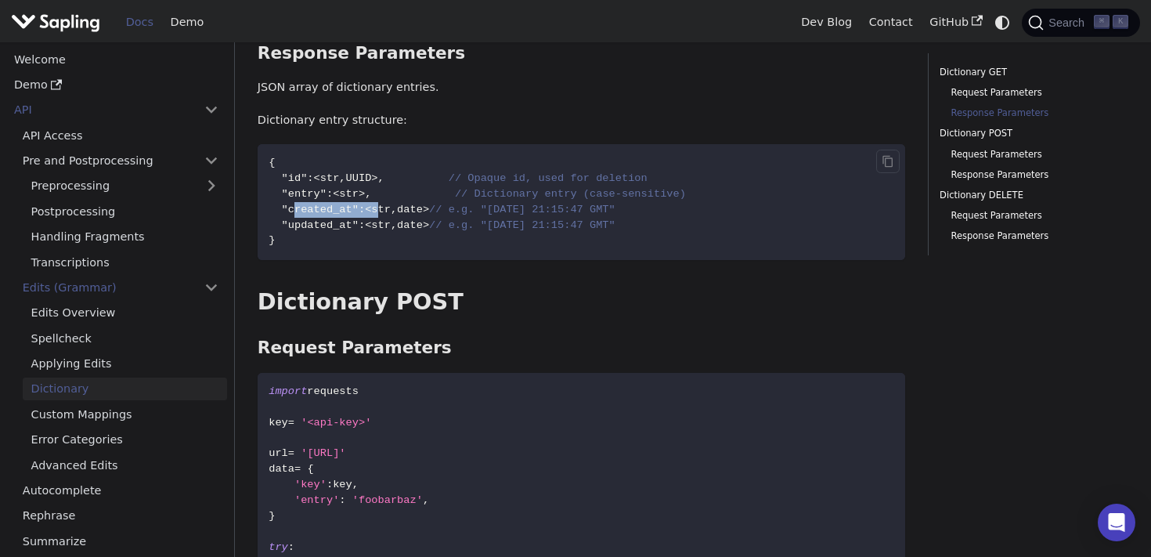
drag, startPoint x: 293, startPoint y: 212, endPoint x: 382, endPoint y: 215, distance: 89.3
click at [381, 214] on span ""created_at" : <str , date> // e.g. "[DATE] 21:15:47 GMT"" at bounding box center [442, 210] width 347 height 12
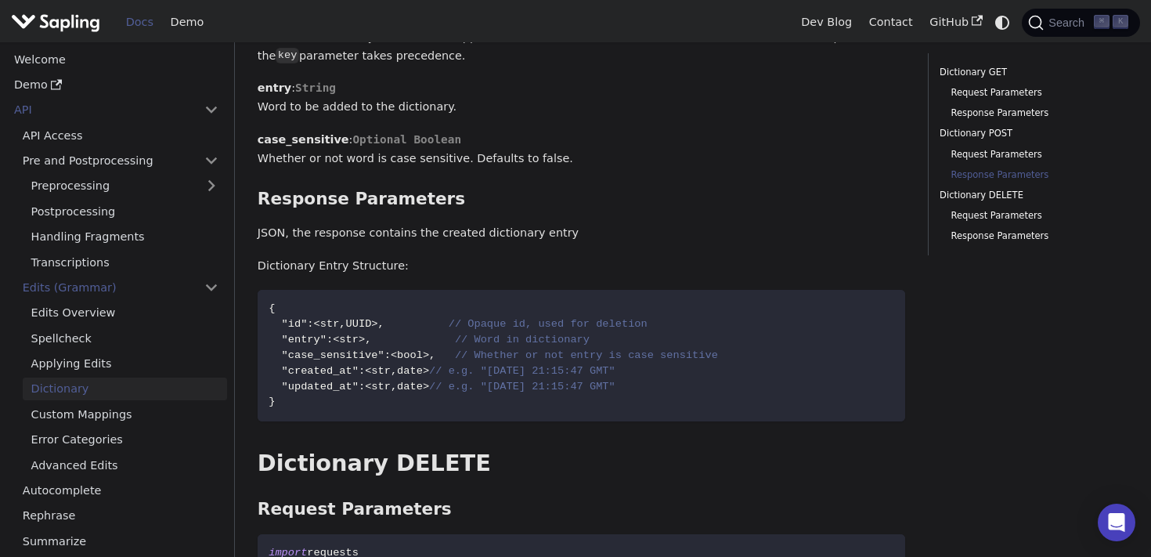
scroll to position [1446, 0]
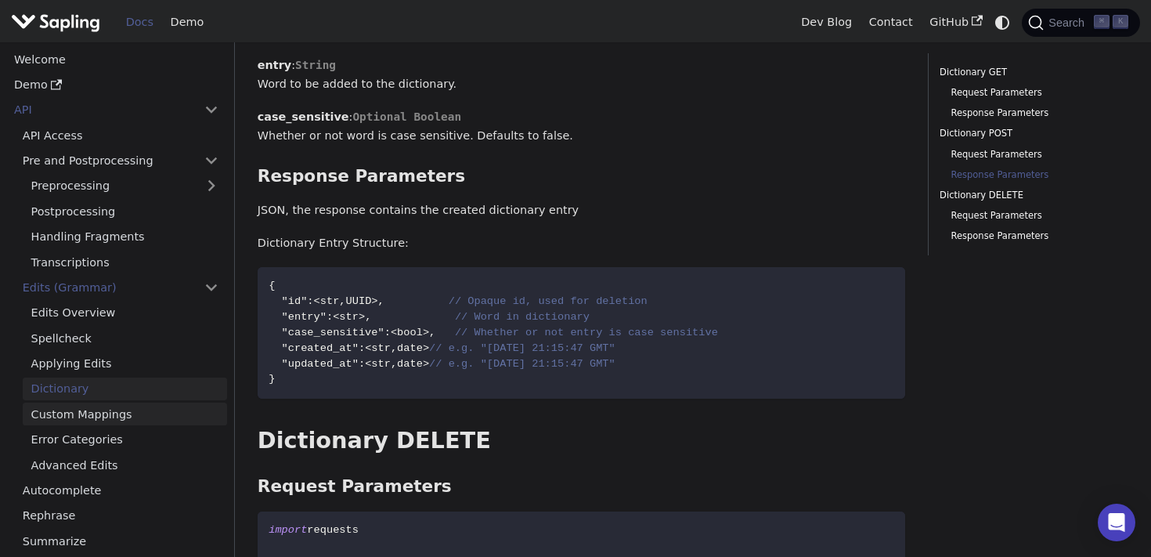
click at [121, 409] on link "Custom Mappings" at bounding box center [125, 413] width 204 height 23
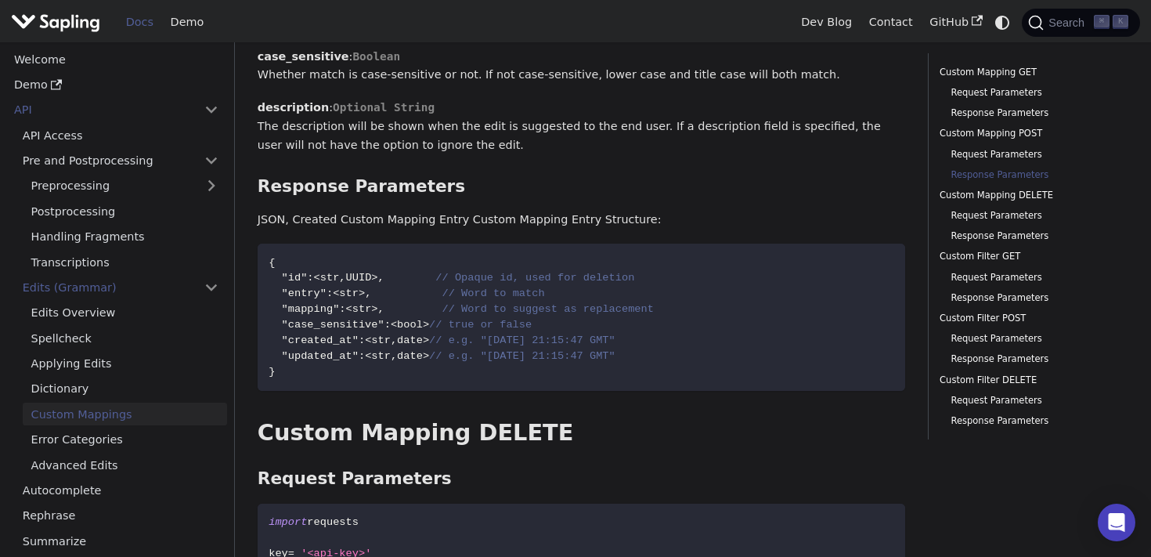
scroll to position [1879, 0]
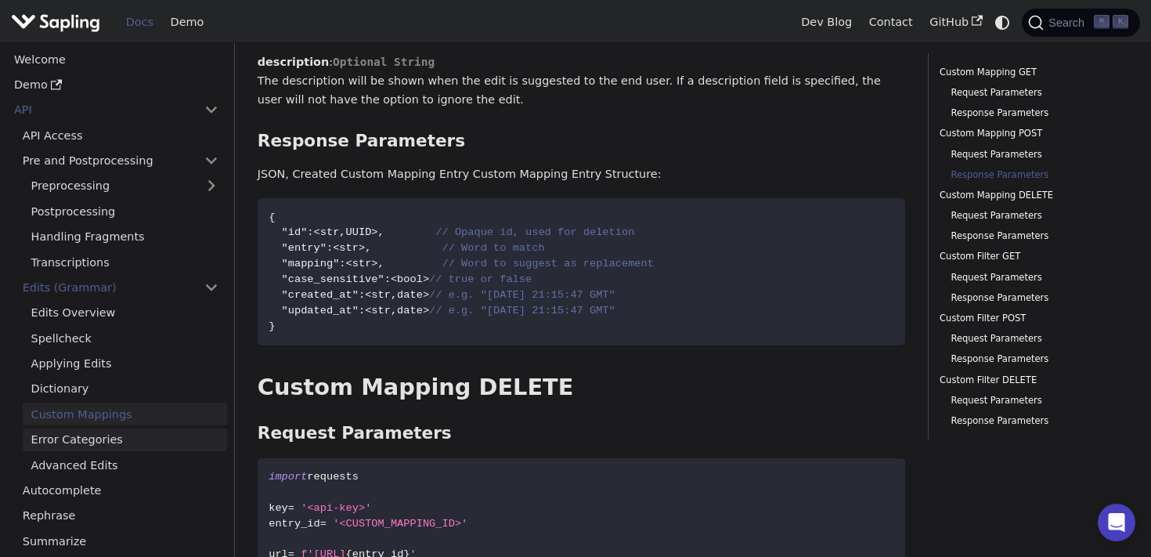
click at [120, 449] on link "Error Categories" at bounding box center [125, 439] width 204 height 23
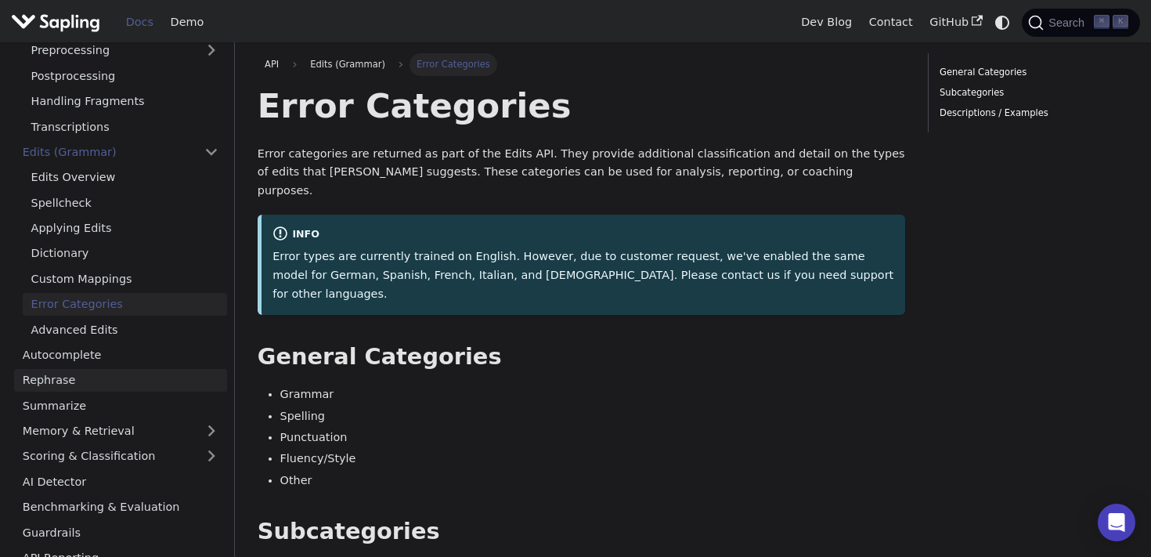
scroll to position [138, 0]
click at [108, 378] on link "Rephrase" at bounding box center [120, 377] width 213 height 23
